Goal: Find contact information: Find contact information

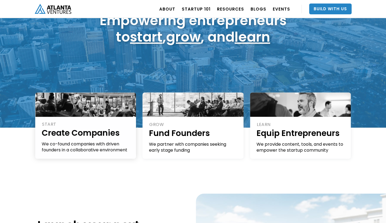
scroll to position [81, 0]
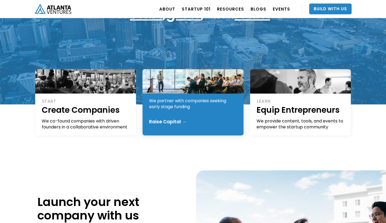
click at [194, 117] on div "GROW Fund Founders We partner with companies seeking early stage funding Raise …" at bounding box center [192, 102] width 101 height 66
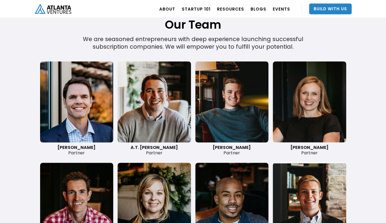
scroll to position [1245, 0]
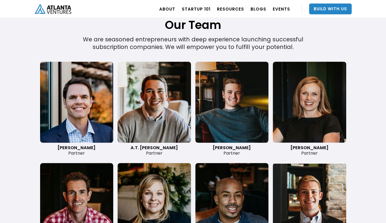
click at [159, 101] on link at bounding box center [153, 102] width 73 height 81
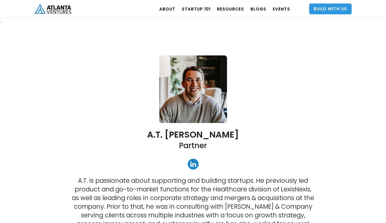
drag, startPoint x: 321, startPoint y: 2, endPoint x: 322, endPoint y: 7, distance: 4.7
click at [322, 4] on nav "ABOUT OUR STORY TEAM Job Board PORTFOLIO Startup 101 RESOURCES TOOLS STORIES NE…" at bounding box center [253, 9] width 195 height 18
click at [321, 4] on nav "ABOUT OUR STORY TEAM Job Board PORTFOLIO Startup 101 RESOURCES TOOLS STORIES NE…" at bounding box center [253, 9] width 195 height 18
click at [321, 9] on link "Build With Us" at bounding box center [330, 9] width 42 height 11
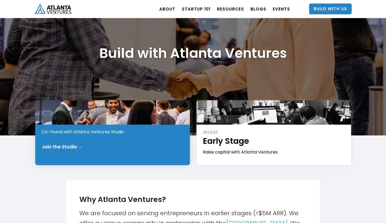
scroll to position [54, 0]
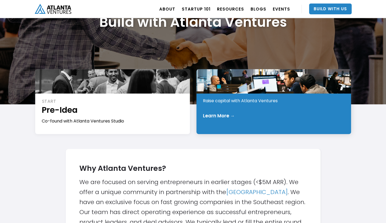
click at [245, 111] on div "INVEST Early Stage Raise capital with Atlanta Ventures Learn More →" at bounding box center [273, 101] width 155 height 65
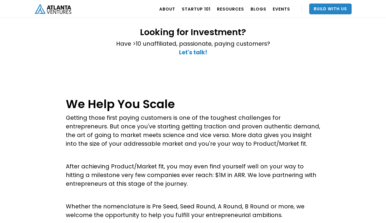
scroll to position [27, 0]
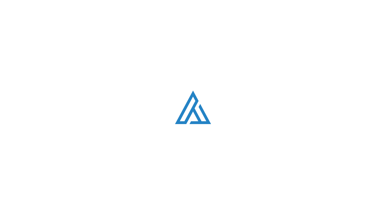
scroll to position [54, 0]
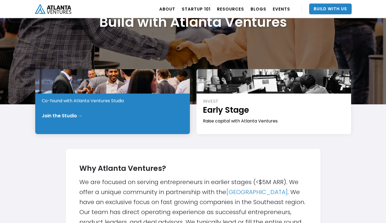
click at [126, 113] on div "Join the Studio →" at bounding box center [113, 115] width 142 height 5
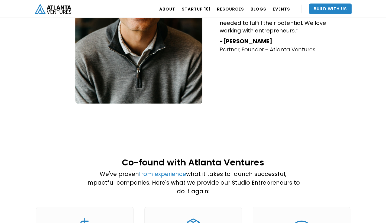
scroll to position [162, 0]
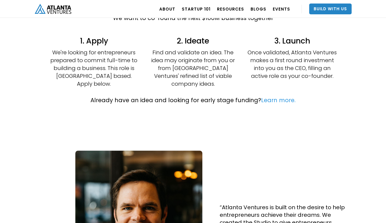
click at [275, 96] on link "Learn more." at bounding box center [278, 100] width 34 height 8
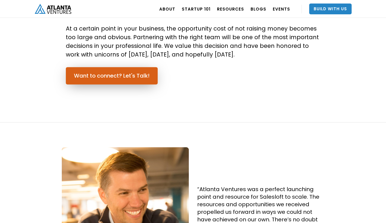
scroll to position [357, 0]
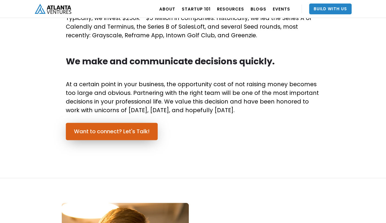
click at [138, 132] on link "Want to connect? Let's Talk!" at bounding box center [112, 131] width 92 height 17
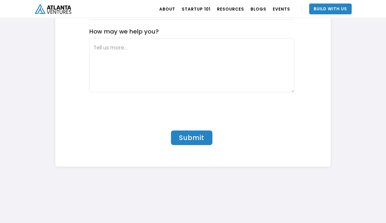
scroll to position [1804, 0]
